Goal: Information Seeking & Learning: Learn about a topic

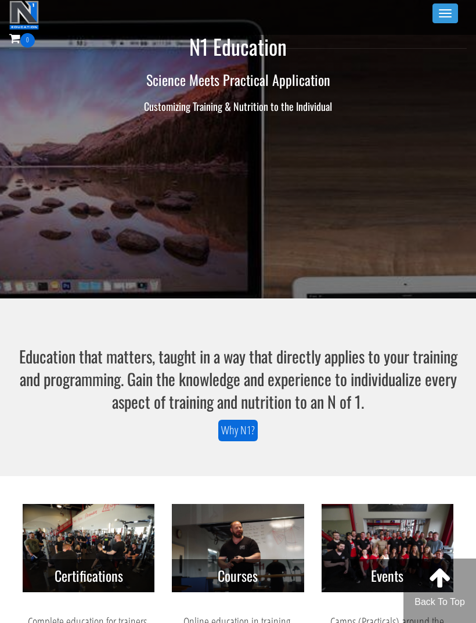
click at [449, 21] on button "Toggle navigation" at bounding box center [446, 13] width 26 height 20
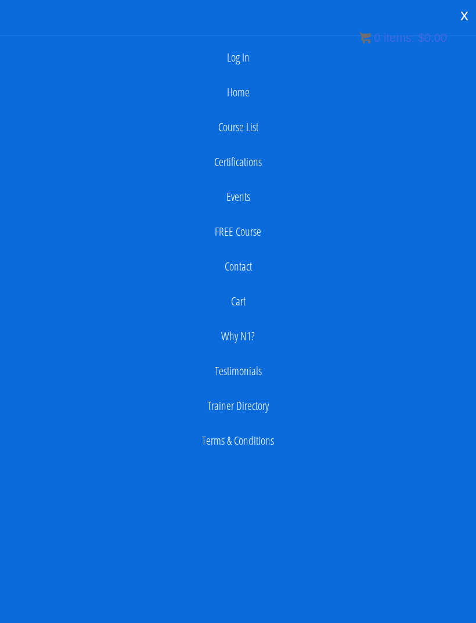
click at [246, 46] on link "Log In" at bounding box center [238, 57] width 464 height 23
click at [242, 60] on link "Log In" at bounding box center [238, 57] width 464 height 23
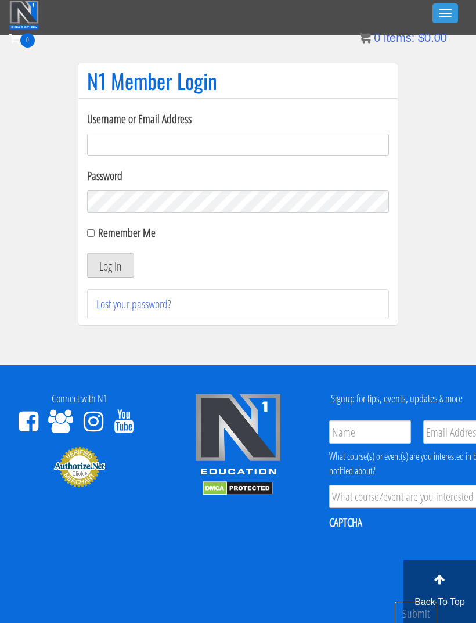
type input "[EMAIL_ADDRESS][DOMAIN_NAME]"
click at [129, 265] on button "Log In" at bounding box center [110, 265] width 47 height 24
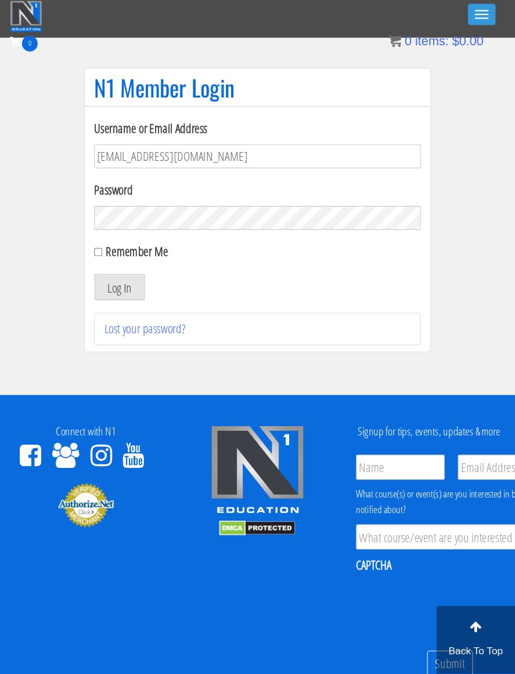
scroll to position [5, 0]
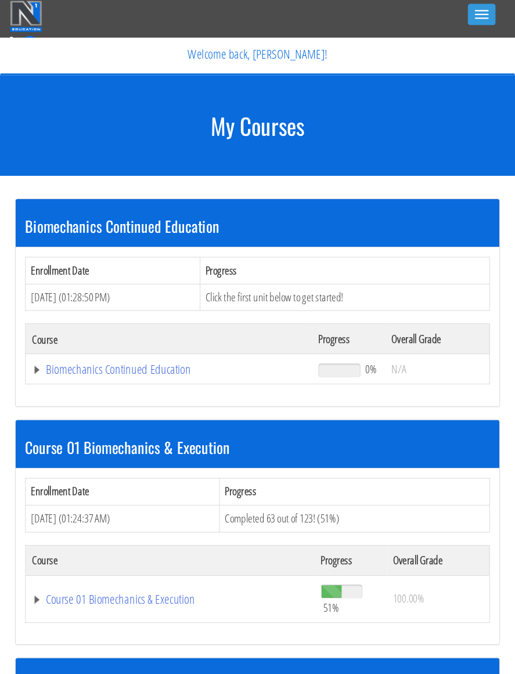
scroll to position [5, 0]
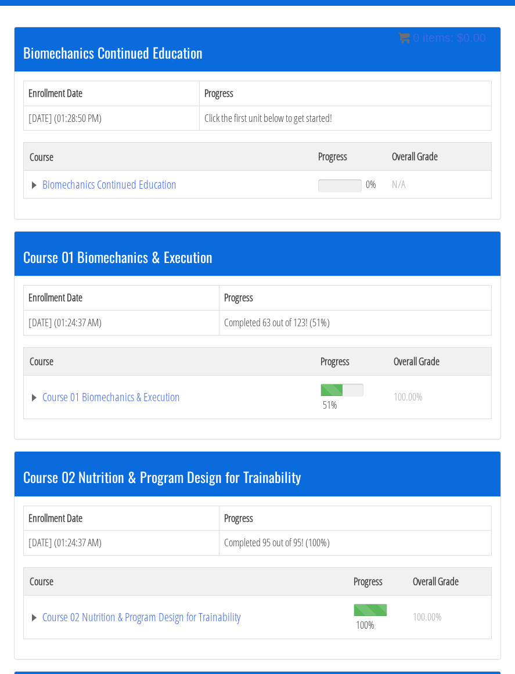
click at [147, 391] on link "Course 01 Biomechanics & Execution" at bounding box center [169, 397] width 279 height 12
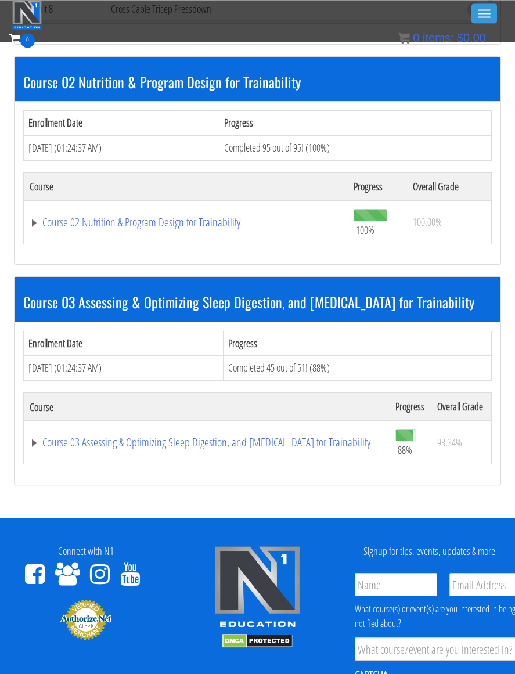
scroll to position [3904, 0]
click at [206, 217] on link "Course 02 Nutrition & Program Design for Trainability" at bounding box center [186, 223] width 312 height 12
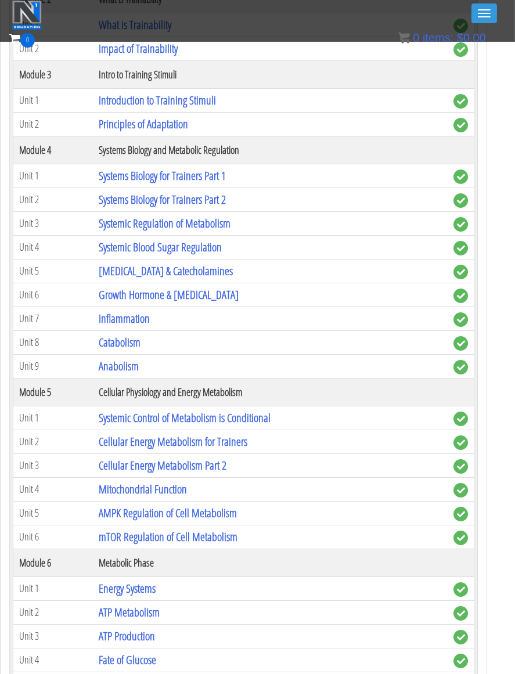
scroll to position [4242, 9]
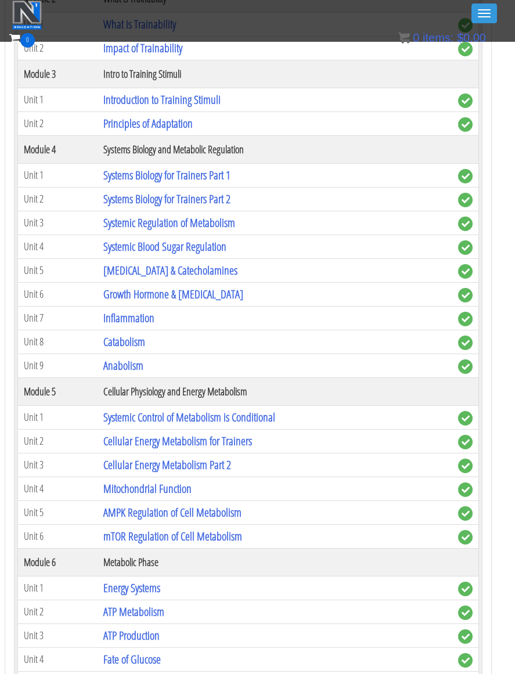
click at [125, 358] on link "Anabolism" at bounding box center [123, 366] width 40 height 16
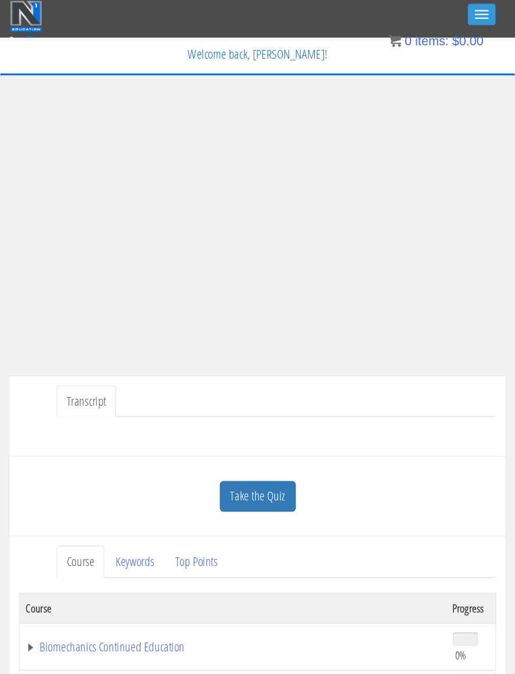
scroll to position [5, 0]
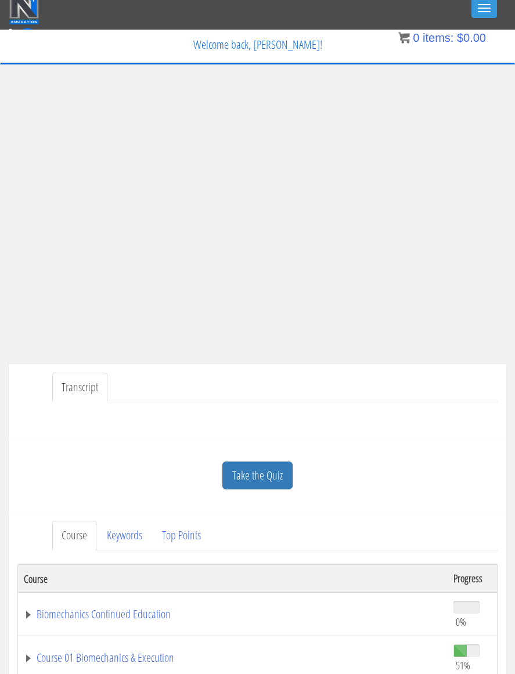
click at [444, 3] on div "Toggle navigation" at bounding box center [257, 9] width 496 height 29
